Goal: Communication & Community: Answer question/provide support

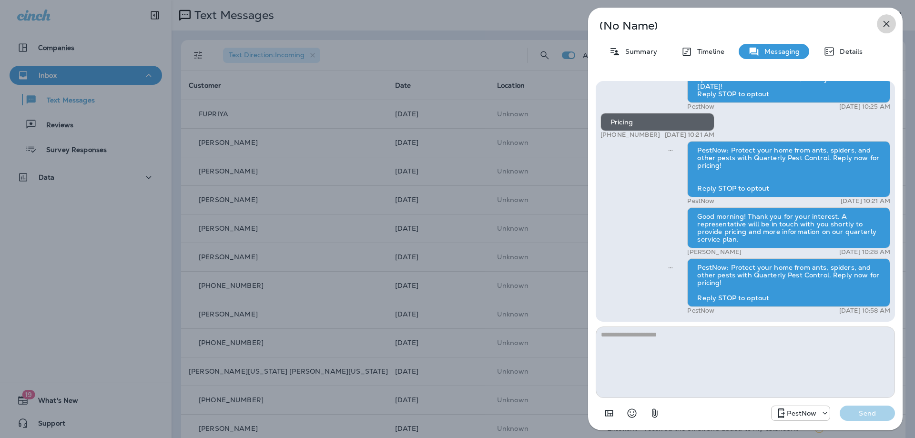
click at [884, 25] on icon "button" at bounding box center [885, 23] width 11 height 11
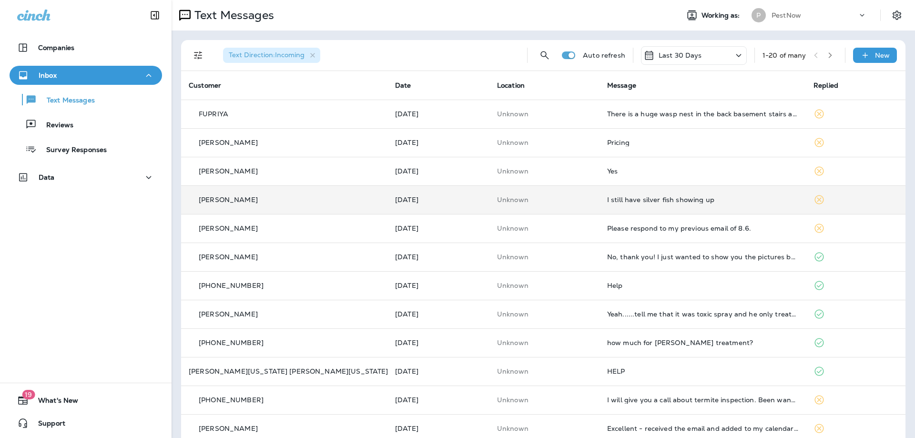
click at [705, 203] on td "I still have silver fish showing up" at bounding box center [702, 199] width 206 height 29
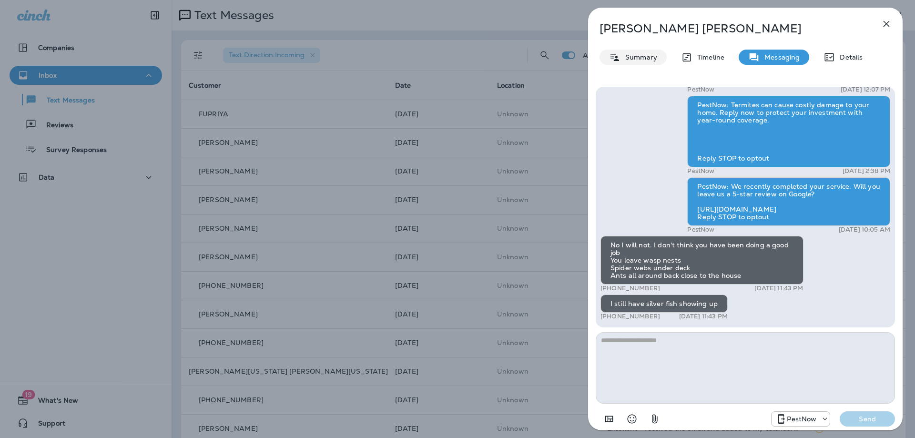
click at [649, 57] on p "Summary" at bounding box center [638, 57] width 37 height 8
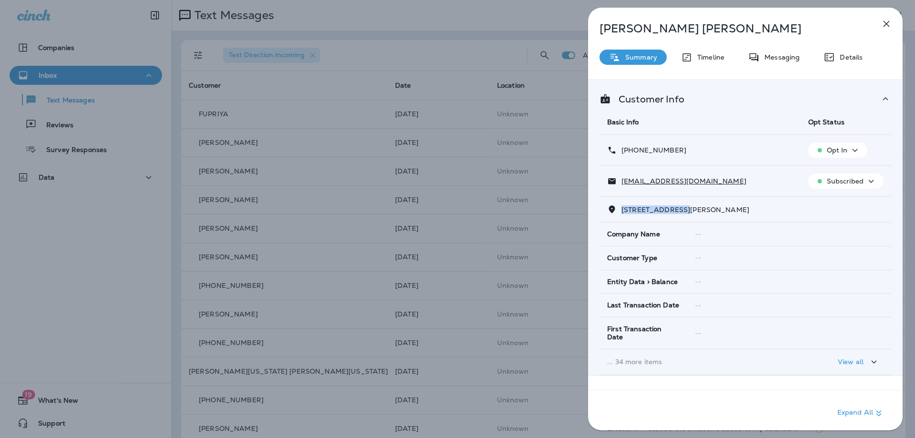
drag, startPoint x: 687, startPoint y: 208, endPoint x: 622, endPoint y: 212, distance: 65.4
click at [622, 212] on span "19607 HOOVER FARM DRIVE, , LAYTONSVILLE, MD 20882" at bounding box center [685, 209] width 128 height 9
copy span "19607 HOOVER FAR"
click at [798, 61] on p "Messaging" at bounding box center [779, 57] width 40 height 8
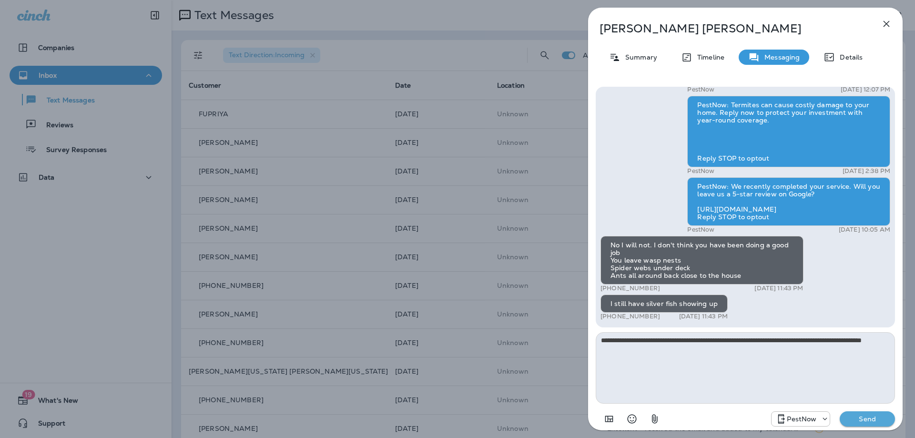
click at [864, 339] on textarea "**********" at bounding box center [745, 367] width 299 height 71
click at [647, 355] on textarea "**********" at bounding box center [745, 367] width 299 height 71
type textarea "**********"
click at [871, 418] on p "Send" at bounding box center [867, 419] width 40 height 9
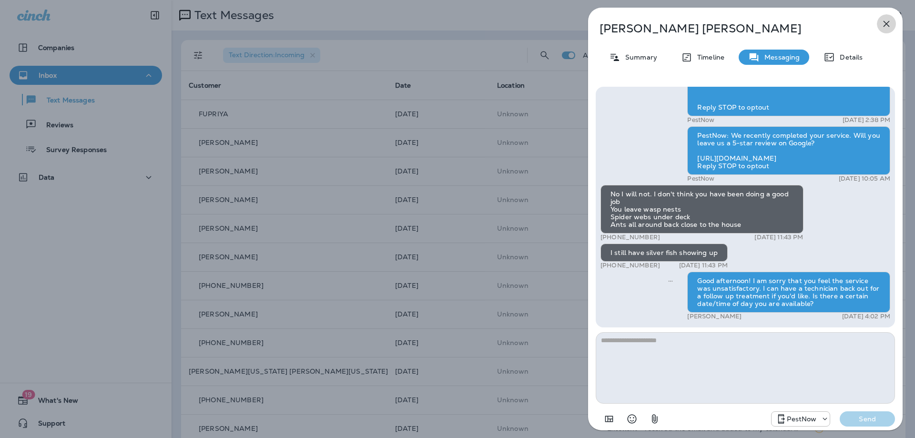
click at [888, 30] on button "button" at bounding box center [886, 23] width 19 height 19
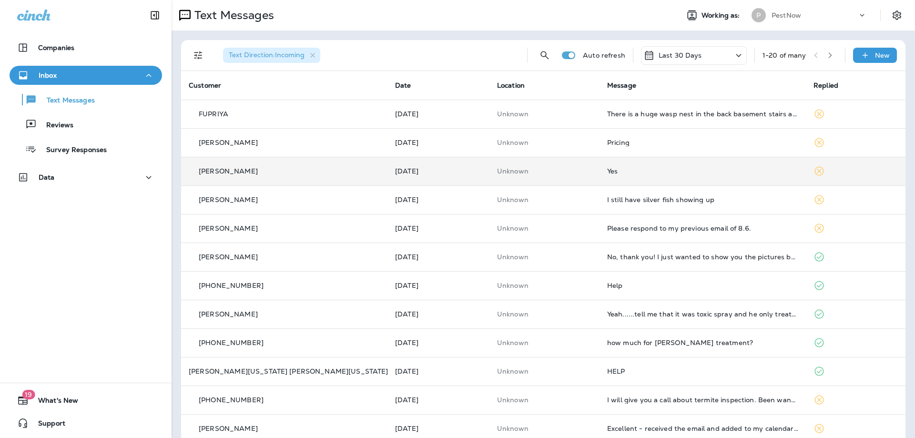
click at [696, 181] on td "Yes" at bounding box center [702, 171] width 206 height 29
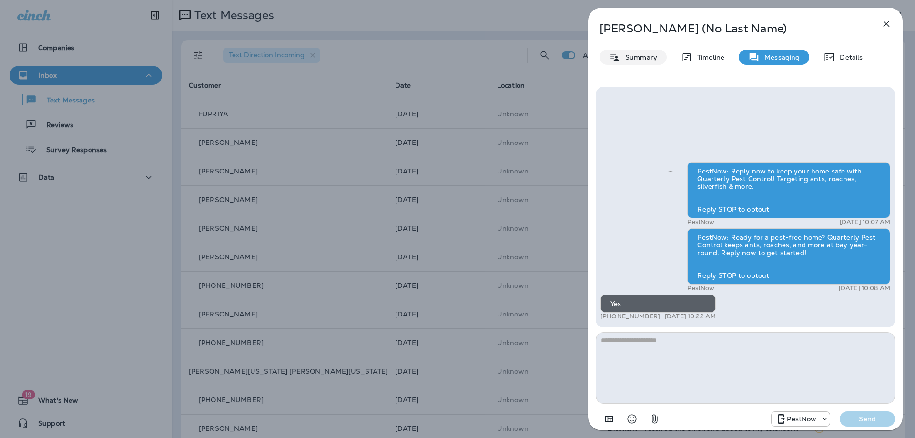
click at [617, 60] on icon at bounding box center [614, 56] width 9 height 7
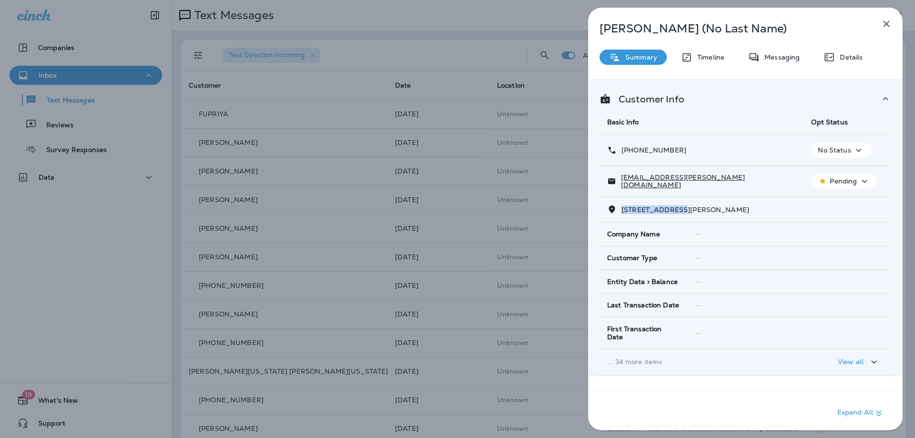
drag, startPoint x: 686, startPoint y: 208, endPoint x: 622, endPoint y: 209, distance: 64.3
click at [622, 209] on span "2124 COLLINGWOOD LANE, , FREDERICK, MD 21702" at bounding box center [685, 209] width 128 height 9
copy span "2124 COLLINGWOO"
click at [779, 60] on p "Messaging" at bounding box center [779, 57] width 40 height 8
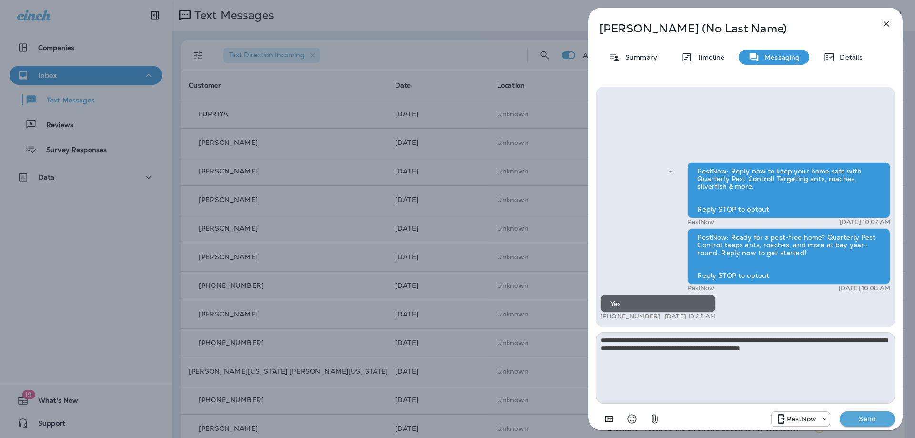
type textarea "**********"
click at [853, 415] on p "Send" at bounding box center [867, 419] width 40 height 9
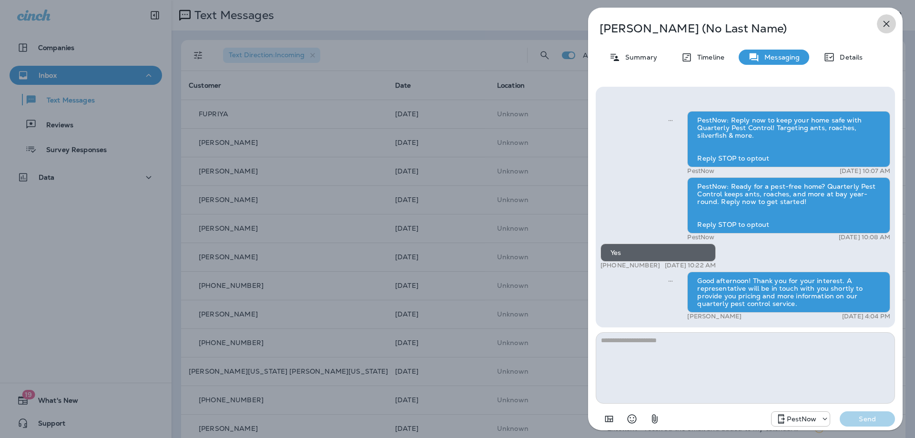
click at [891, 21] on button "button" at bounding box center [886, 23] width 19 height 19
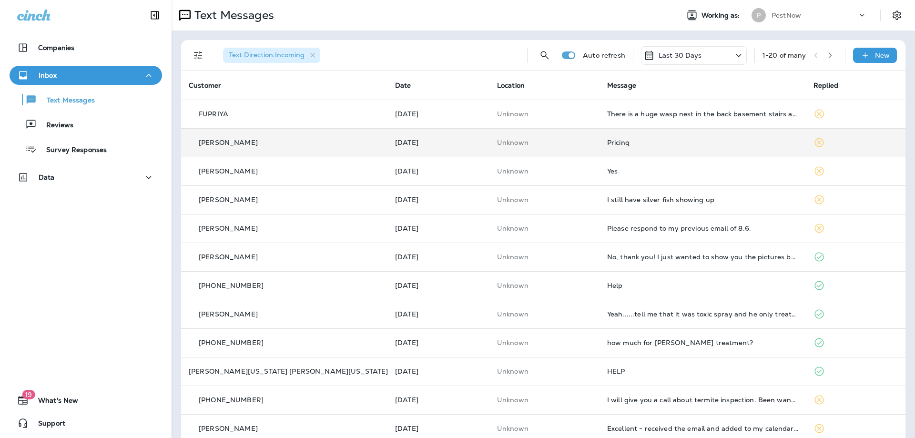
click at [668, 140] on div "Pricing" at bounding box center [702, 143] width 191 height 8
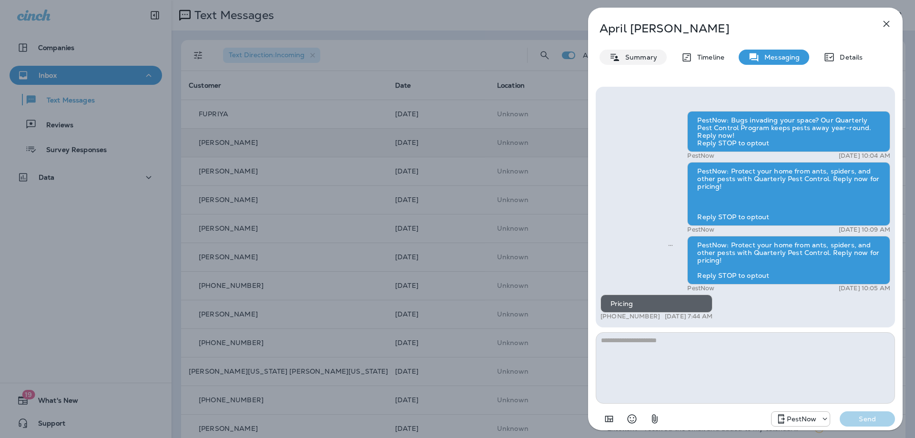
click at [627, 58] on p "Summary" at bounding box center [638, 57] width 37 height 8
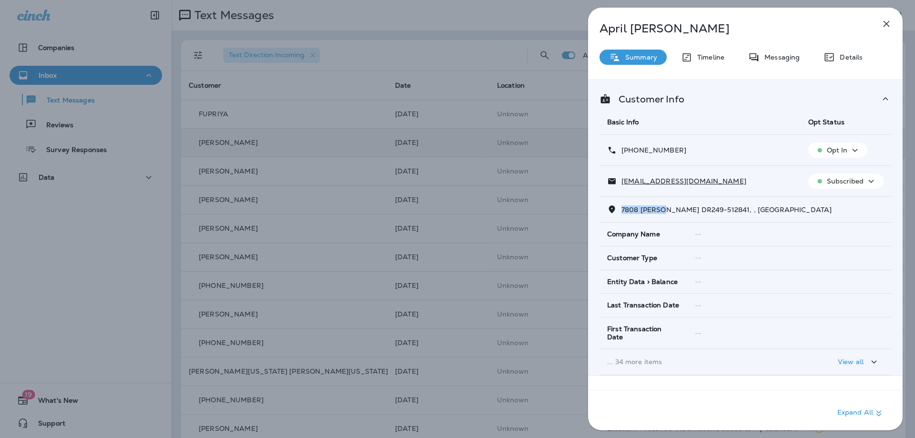
drag, startPoint x: 668, startPoint y: 208, endPoint x: 623, endPoint y: 209, distance: 44.8
click at [623, 209] on span "7808 MICHELE DR249-512841, , HYATTSVILLE, MD 20785" at bounding box center [726, 209] width 210 height 9
copy span "7808 MICHEL"
click at [890, 25] on icon "button" at bounding box center [885, 23] width 11 height 11
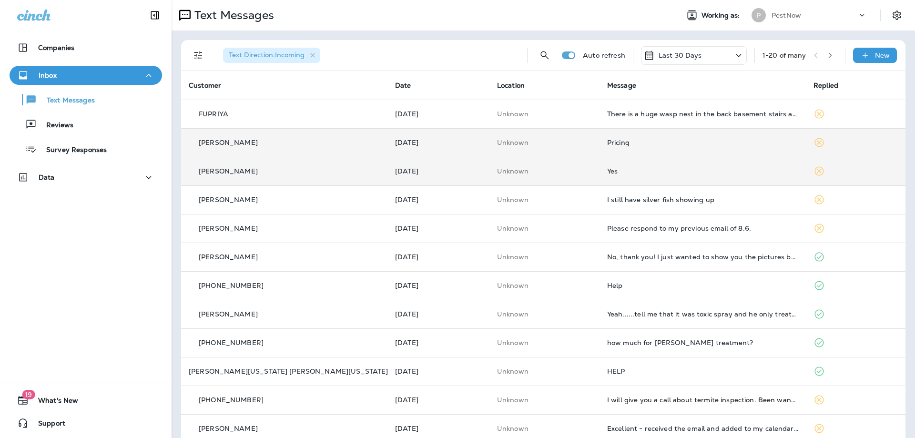
click at [631, 172] on div "Yes" at bounding box center [702, 171] width 191 height 8
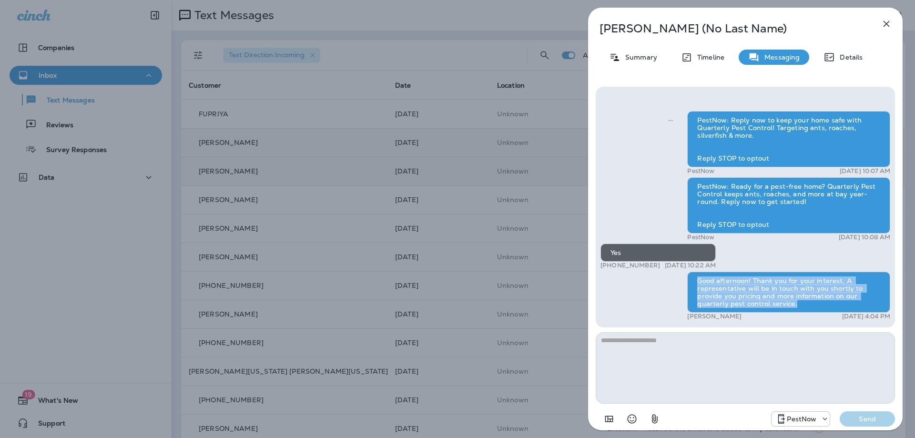
drag, startPoint x: 697, startPoint y: 281, endPoint x: 795, endPoint y: 302, distance: 100.7
click at [795, 302] on div "Good afternoon! Thank you for your interest. A representative will be in touch …" at bounding box center [788, 292] width 203 height 41
copy div "Good afternoon! Thank you for your interest. A representative will be in touch …"
click at [886, 24] on icon "button" at bounding box center [886, 24] width 6 height 6
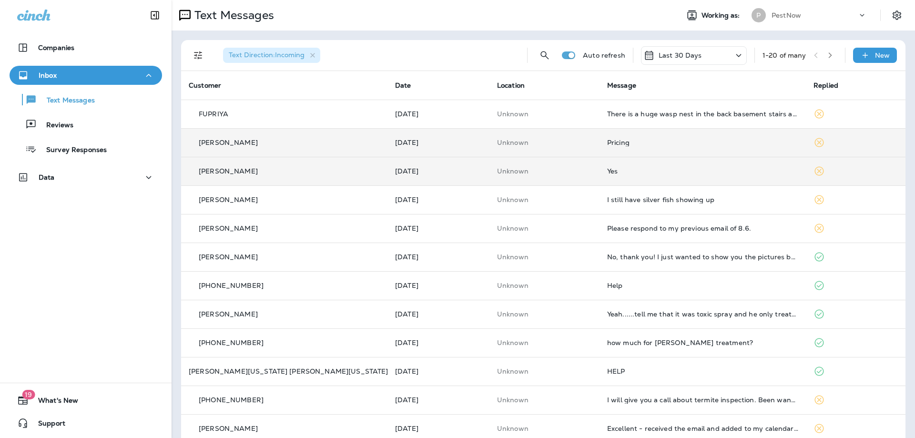
click at [619, 140] on div "Pricing" at bounding box center [702, 143] width 191 height 8
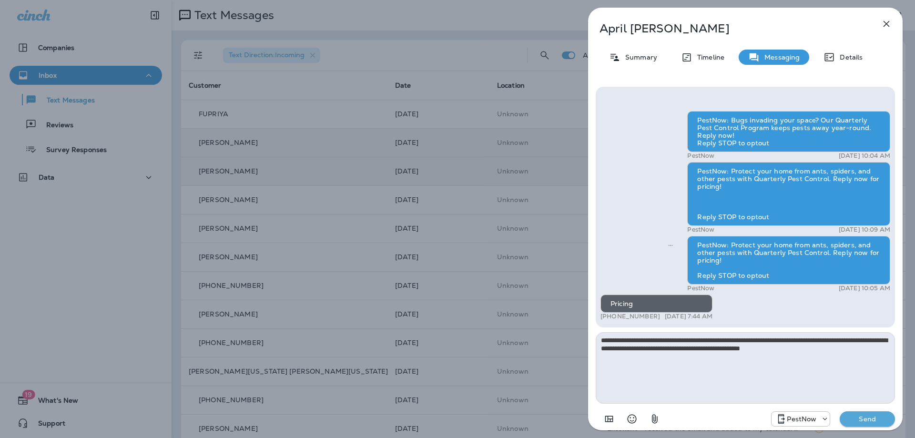
type textarea "**********"
click at [852, 412] on button "Send" at bounding box center [867, 418] width 55 height 15
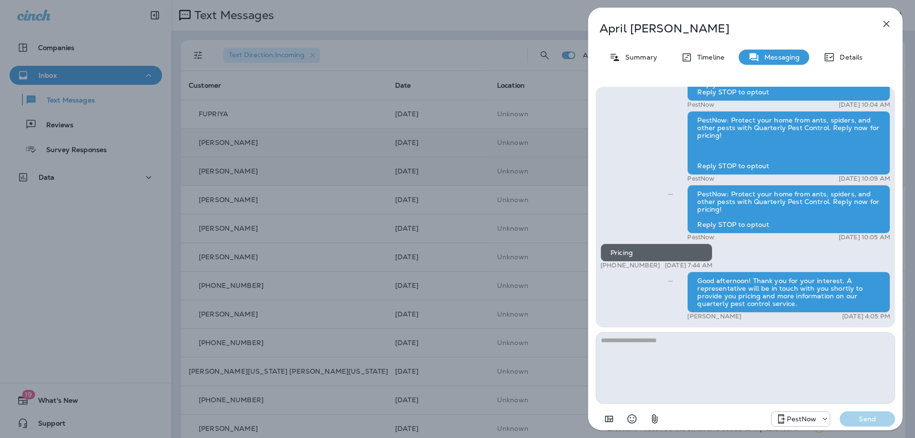
click at [889, 19] on icon "button" at bounding box center [885, 23] width 11 height 11
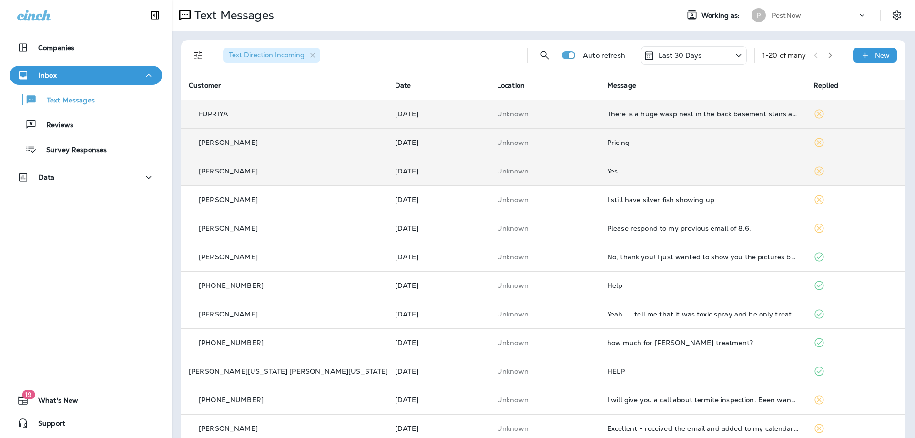
click at [674, 114] on div "There is a huge wasp nest in the back basement stairs as well" at bounding box center [702, 114] width 191 height 8
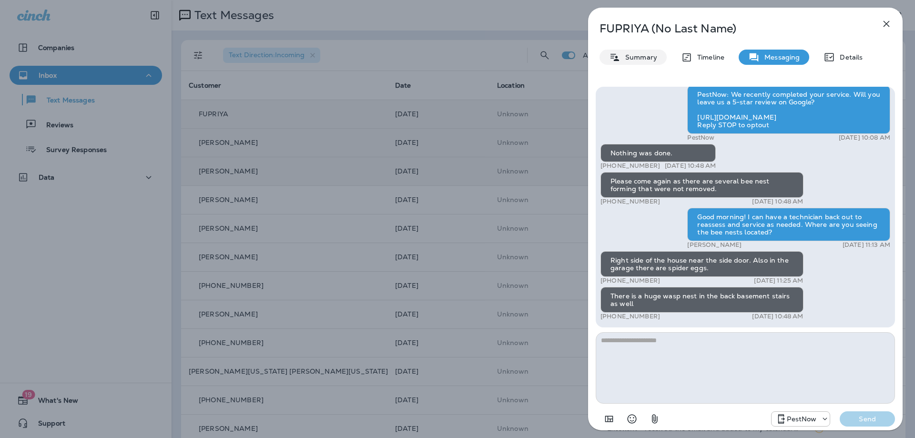
click at [624, 55] on p "Summary" at bounding box center [638, 57] width 37 height 8
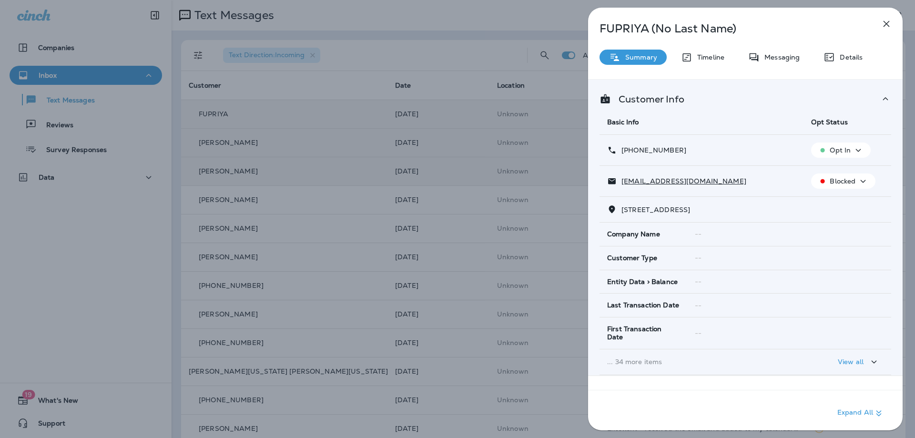
drag, startPoint x: 699, startPoint y: 213, endPoint x: 622, endPoint y: 211, distance: 76.7
click at [622, 211] on span "16033 THOROUGHFARE ROAD, , BROAD RUN, VA 20137" at bounding box center [655, 209] width 69 height 9
copy span "16033 THOROUGHFARE"
click at [776, 57] on p "Messaging" at bounding box center [779, 57] width 40 height 8
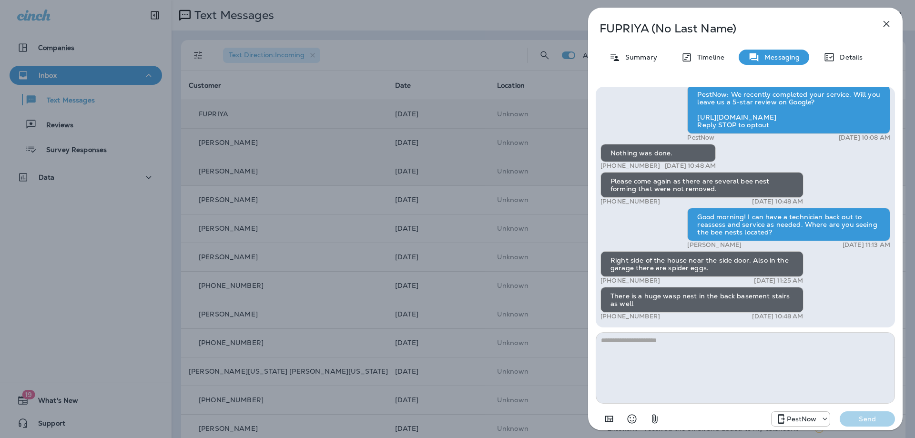
drag, startPoint x: 612, startPoint y: 259, endPoint x: 706, endPoint y: 269, distance: 94.4
click at [706, 269] on div "Right side of the house near the side door. Also in the garage there are spider…" at bounding box center [701, 264] width 203 height 26
copy div "Right side of the house near the side door. Also in the garage there are spider…"
drag, startPoint x: 642, startPoint y: 304, endPoint x: 609, endPoint y: 295, distance: 34.1
click at [609, 295] on div "There is a huge wasp nest in the back basement stairs as well" at bounding box center [701, 300] width 203 height 26
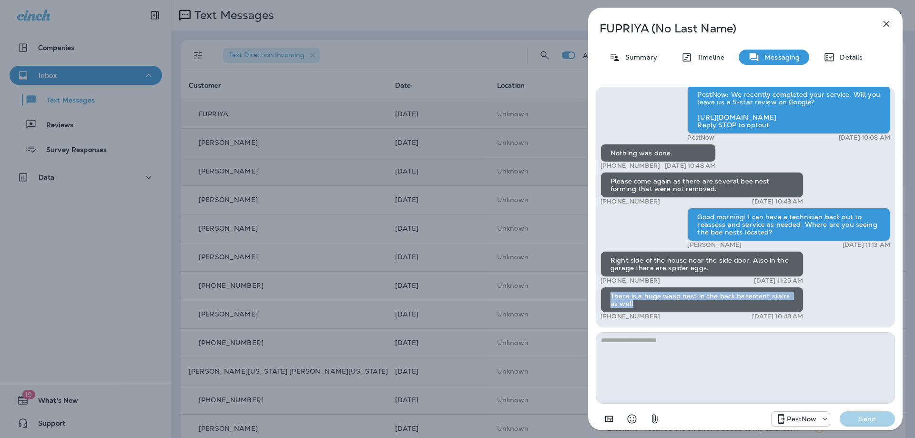
copy div "There is a huge wasp nest in the back basement stairs as well"
drag, startPoint x: 681, startPoint y: 182, endPoint x: 738, endPoint y: 189, distance: 57.1
click at [738, 189] on div "Please come again as there are several bee nest forming that were not removed." at bounding box center [701, 185] width 203 height 26
copy div "there are several bee nest forming that were not removed."
click at [700, 369] on textarea at bounding box center [745, 367] width 299 height 71
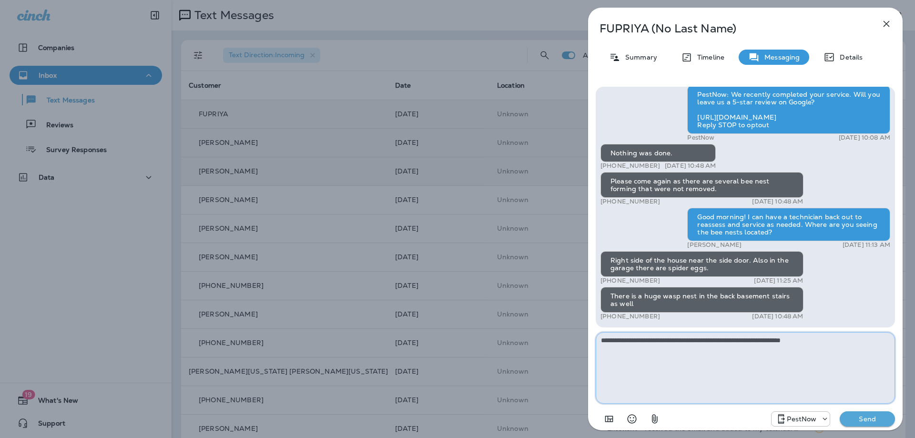
type textarea "**********"
click at [855, 413] on button "Send" at bounding box center [867, 418] width 55 height 15
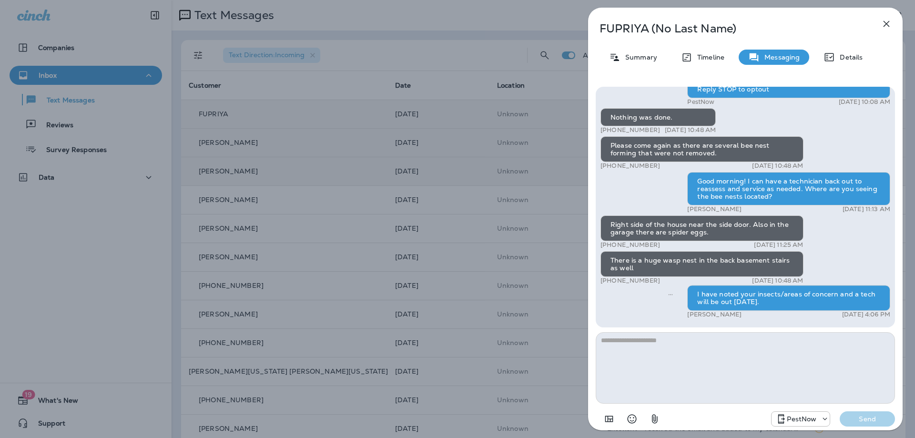
click at [887, 26] on icon "button" at bounding box center [885, 23] width 11 height 11
